Goal: Browse casually: Explore the website without a specific task or goal

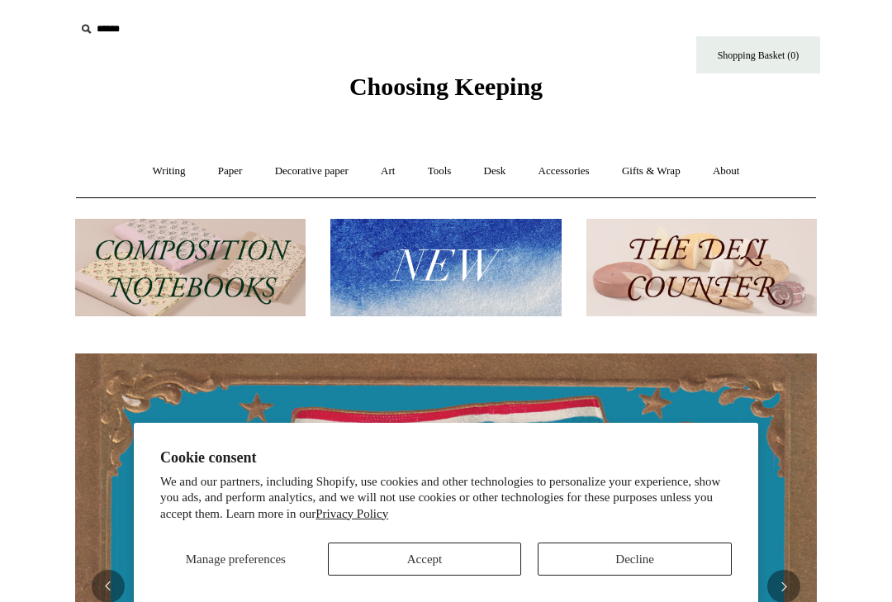
click at [488, 571] on button "Accept" at bounding box center [425, 559] width 194 height 33
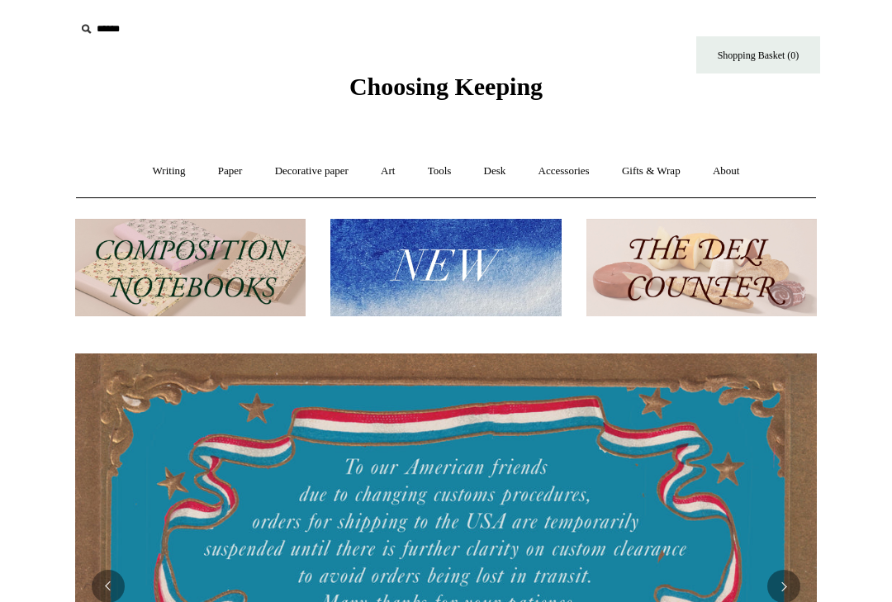
click at [163, 184] on link "Writing +" at bounding box center [169, 172] width 63 height 44
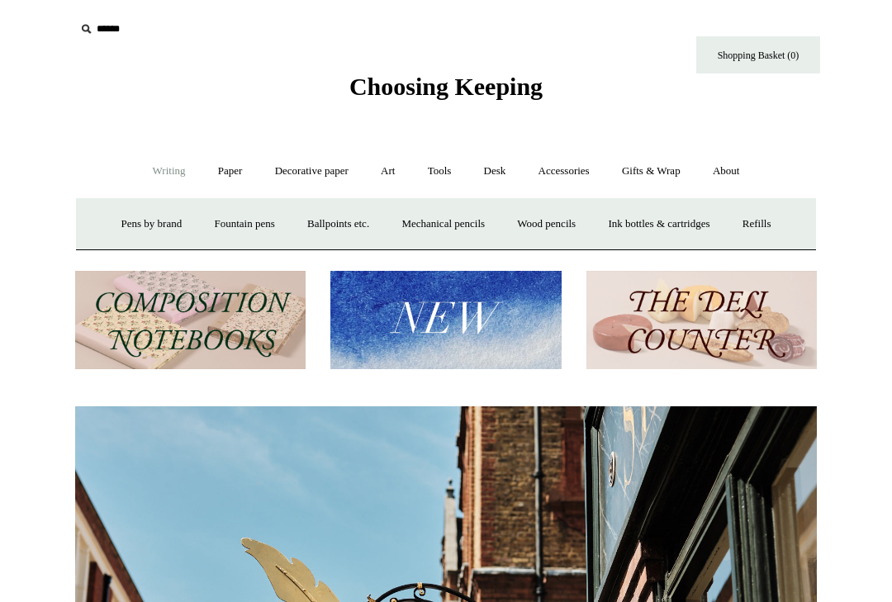
scroll to position [0, 742]
click at [327, 216] on link "Ballpoints etc. +" at bounding box center [338, 224] width 92 height 44
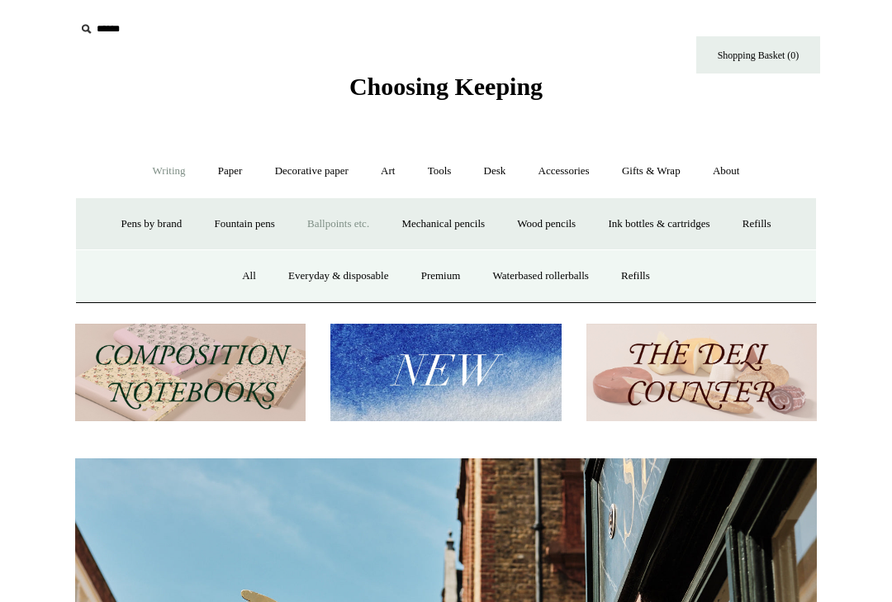
click at [244, 276] on link "All" at bounding box center [249, 276] width 44 height 44
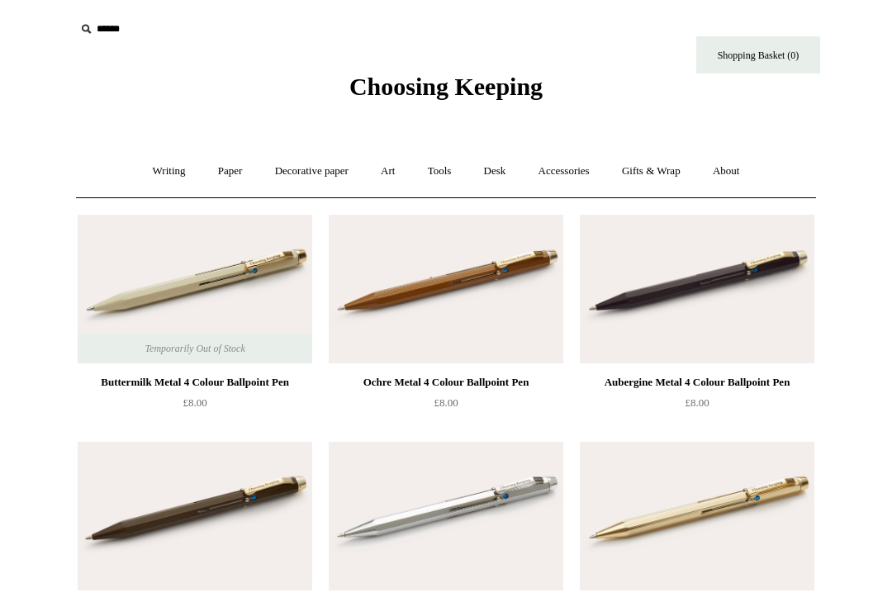
click at [505, 174] on link "Desk +" at bounding box center [495, 172] width 52 height 44
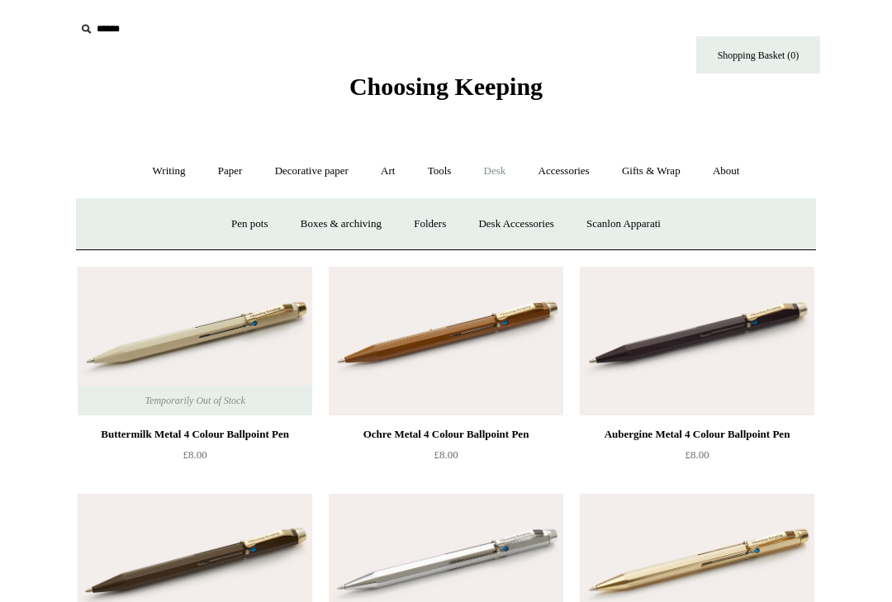
click at [439, 235] on link "Folders" at bounding box center [430, 224] width 62 height 44
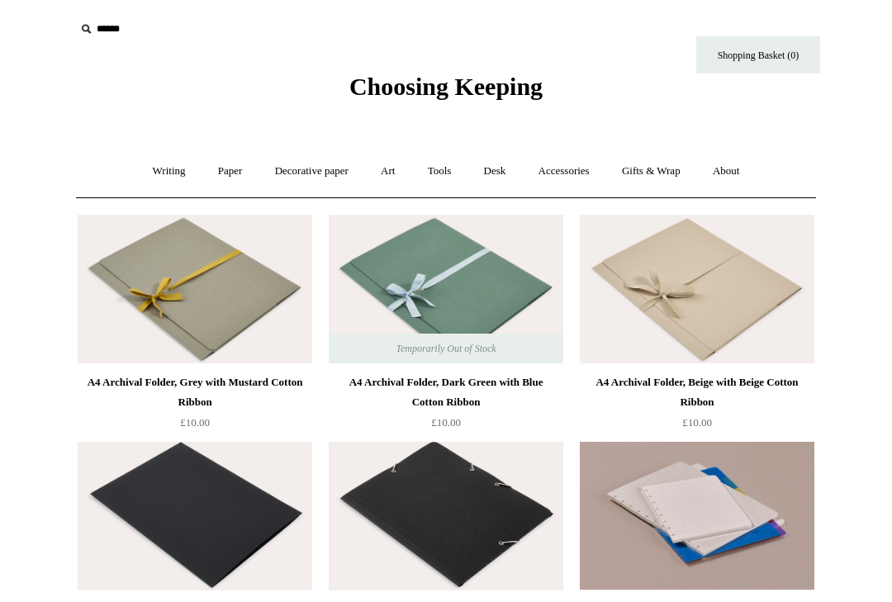
click at [499, 178] on link "Desk +" at bounding box center [495, 172] width 52 height 44
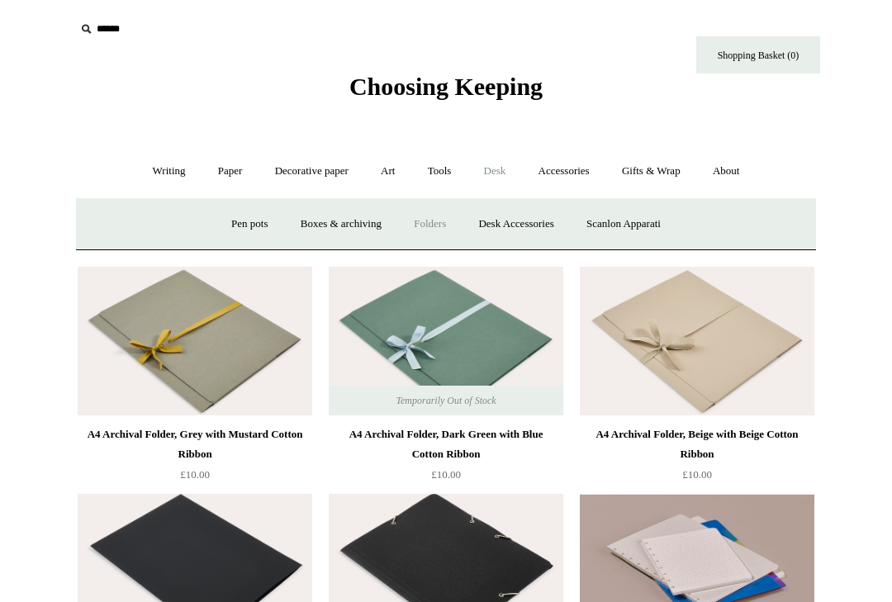
click at [529, 230] on link "Desk Accessories" at bounding box center [515, 224] width 105 height 44
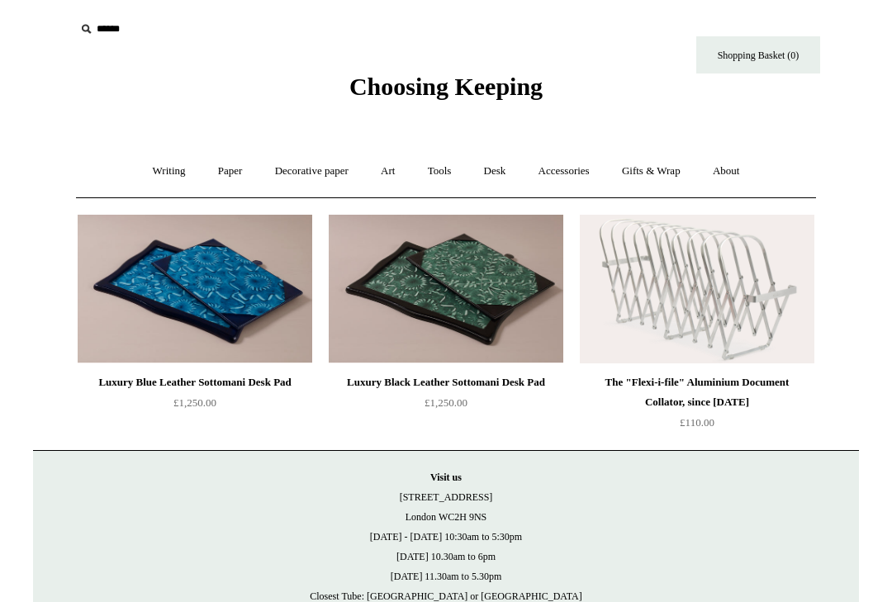
click at [583, 168] on link "Accessories +" at bounding box center [564, 172] width 81 height 44
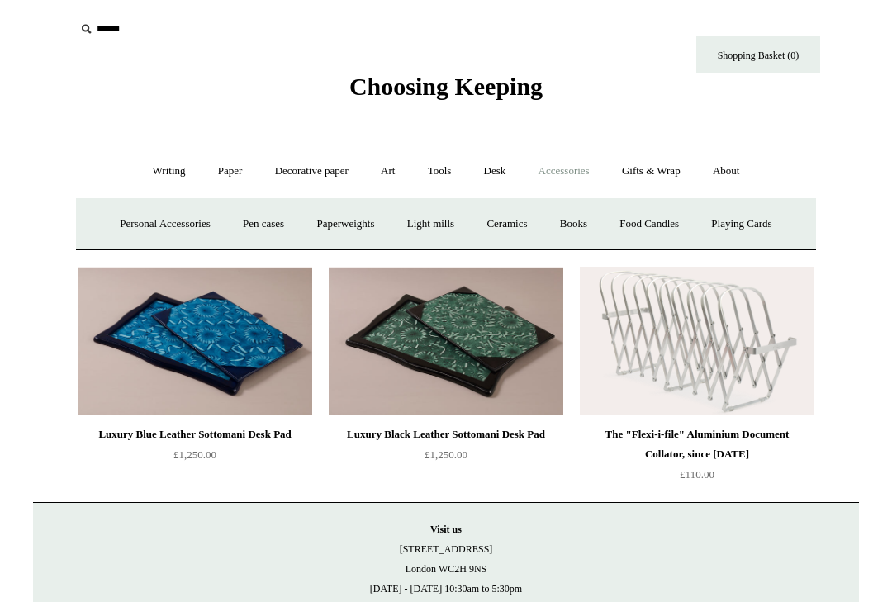
click at [579, 222] on link "Books" at bounding box center [573, 224] width 57 height 44
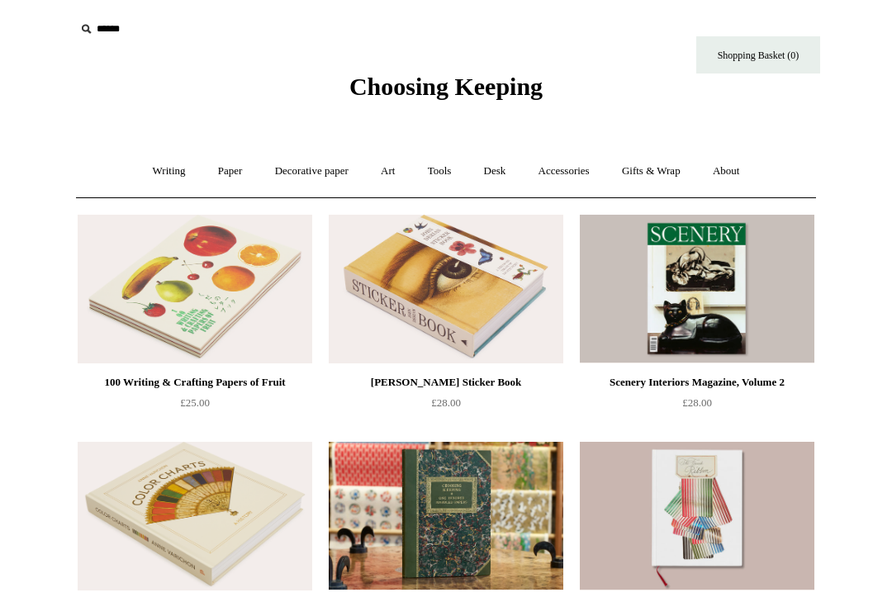
click at [571, 180] on link "Accessories +" at bounding box center [564, 172] width 81 height 44
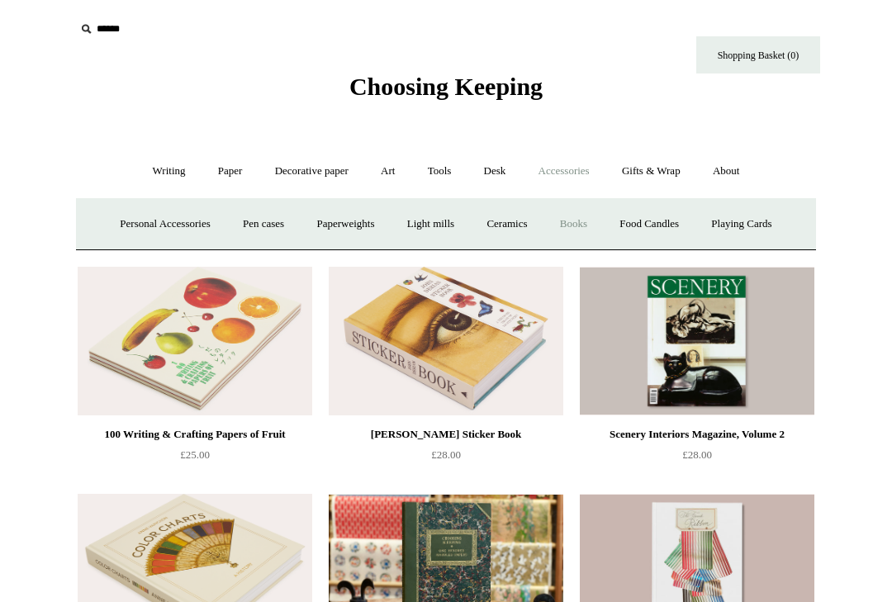
click at [260, 215] on link "Pen cases" at bounding box center [263, 224] width 71 height 44
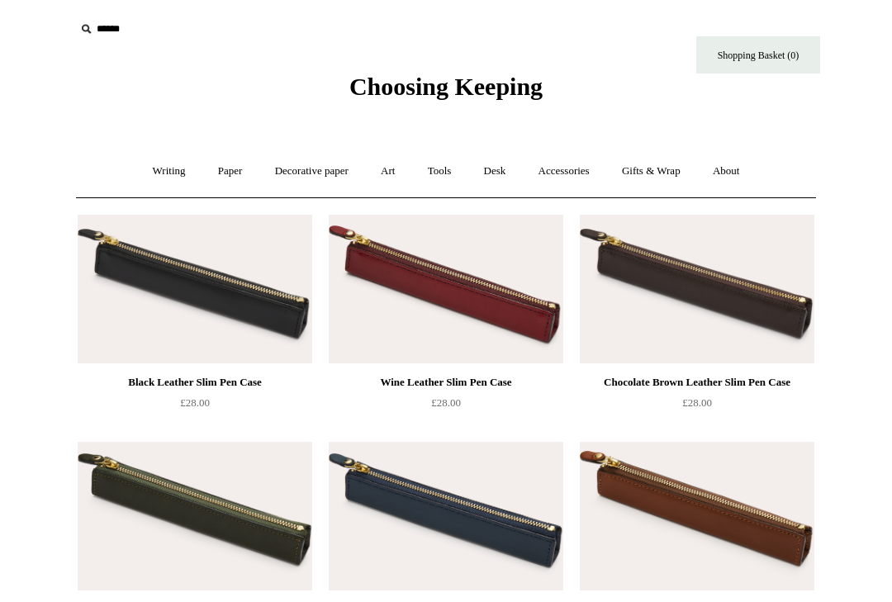
click at [164, 172] on link "Writing +" at bounding box center [169, 172] width 63 height 44
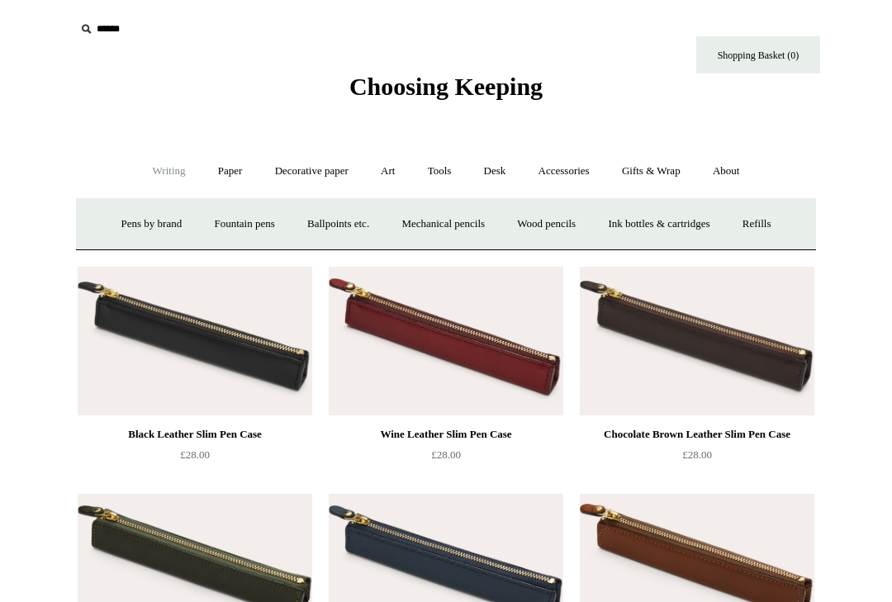
click at [225, 172] on link "Paper +" at bounding box center [230, 172] width 55 height 44
click at [203, 236] on link "Notebooks +" at bounding box center [215, 224] width 76 height 44
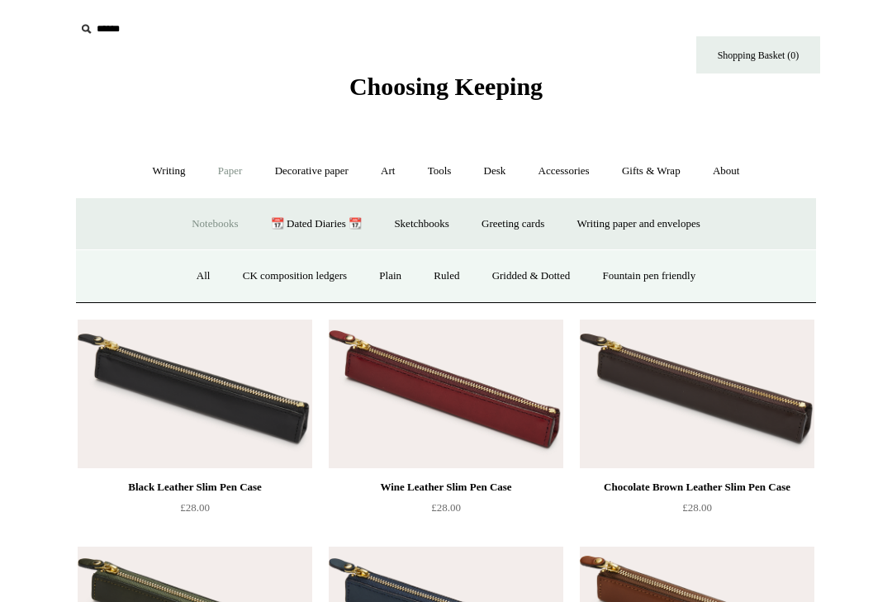
click at [195, 273] on link "All" at bounding box center [204, 276] width 44 height 44
